Goal: Task Accomplishment & Management: Use online tool/utility

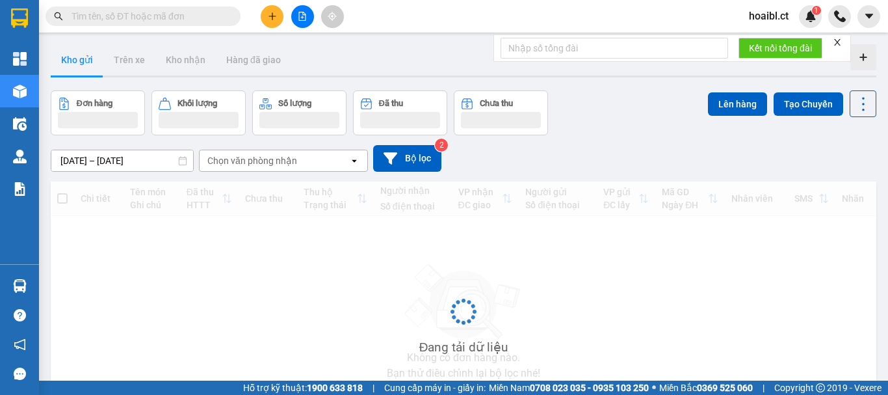
click at [107, 21] on input "text" at bounding box center [148, 16] width 153 height 14
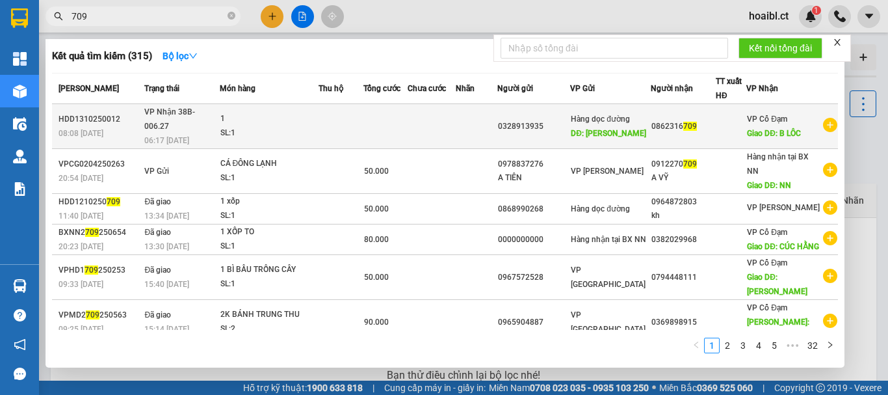
type input "709"
click at [195, 122] on span "VP Nhận 38B-006.27" at bounding box center [169, 118] width 51 height 23
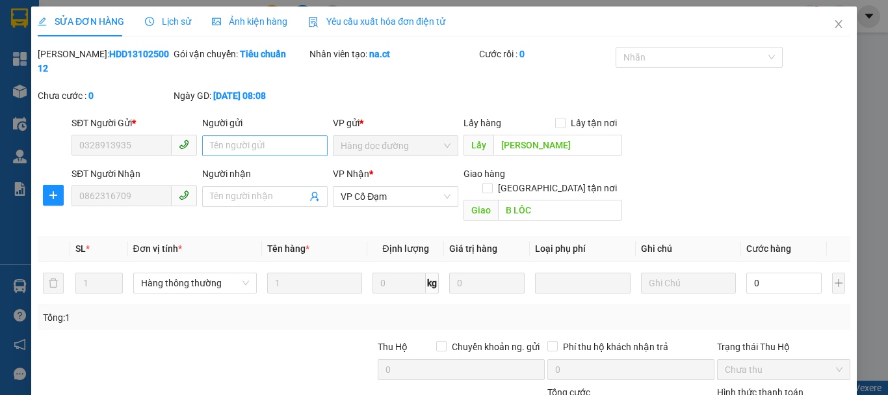
type input "0328913935"
type input "THANH HOA"
type input "0862316709"
type input "B LÔC"
type input "0"
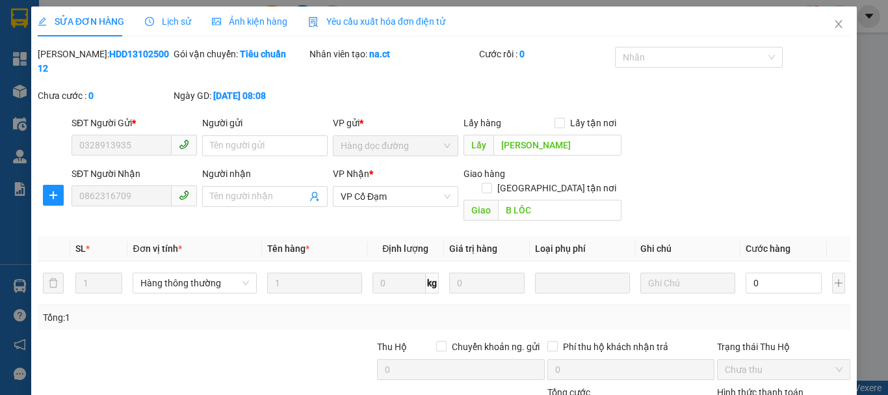
click at [183, 16] on span "Lịch sử" at bounding box center [168, 21] width 46 height 10
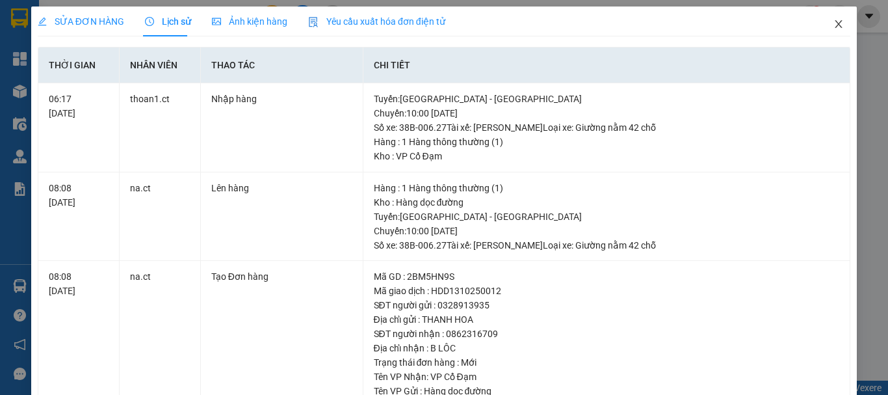
click at [830, 20] on span "Close" at bounding box center [839, 25] width 36 height 36
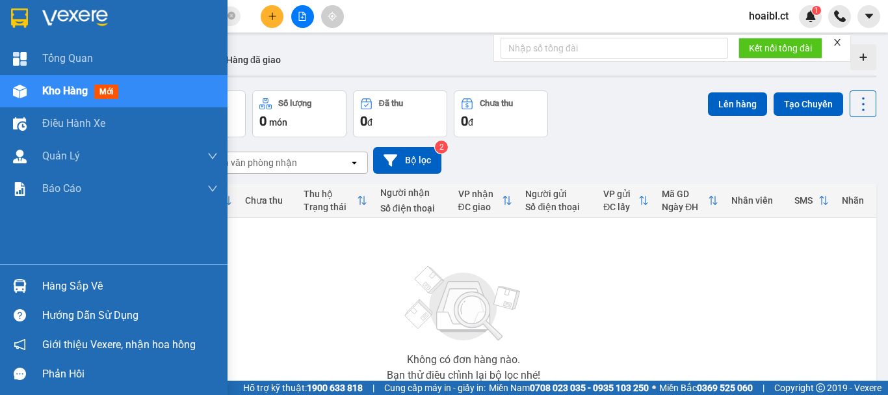
click at [53, 92] on span "Kho hàng" at bounding box center [65, 91] width 46 height 12
